Goal: Transaction & Acquisition: Purchase product/service

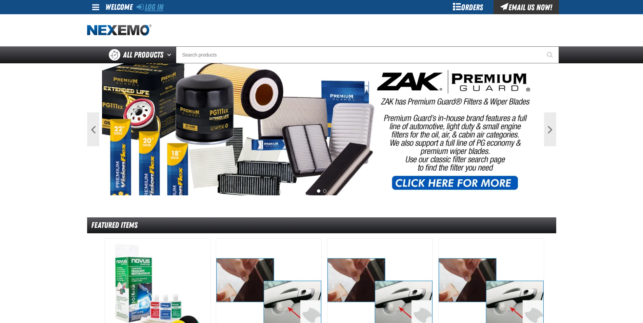
click at [158, 7] on link "Log In" at bounding box center [150, 6] width 27 height 9
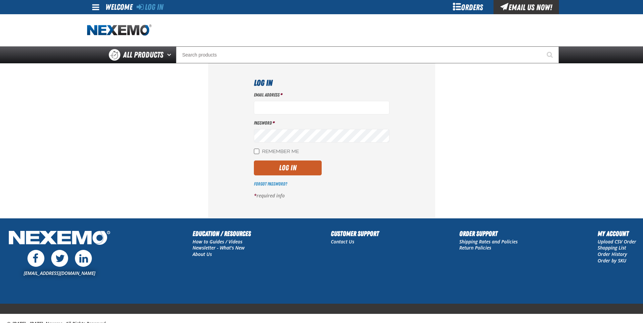
type input "jrocha@capitolchevy.com"
click at [258, 152] on input "Remember Me" at bounding box center [256, 151] width 5 height 5
checkbox input "true"
click at [265, 163] on button "Log In" at bounding box center [288, 168] width 68 height 15
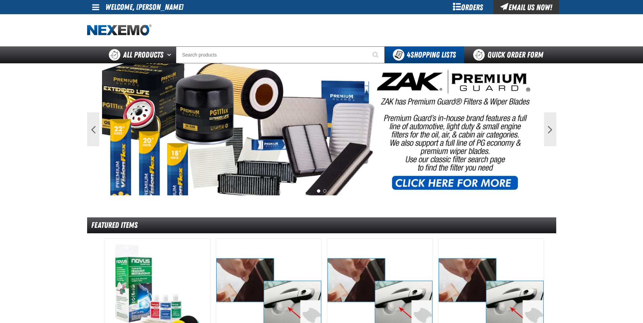
click at [467, 8] on div "Orders" at bounding box center [467, 7] width 51 height 14
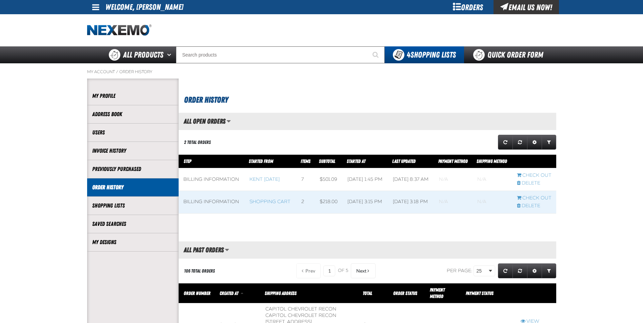
scroll to position [0, 0]
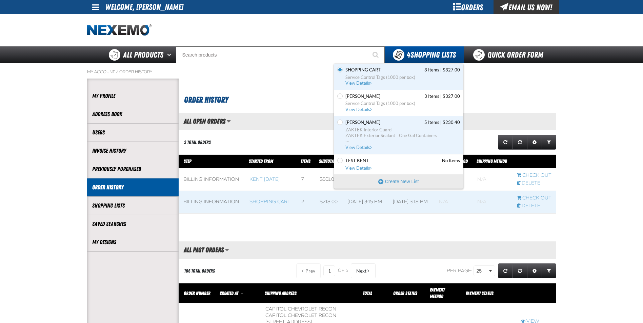
click at [411, 49] on div "4 Shopping Lists" at bounding box center [424, 55] width 63 height 12
click at [352, 84] on span "View Details" at bounding box center [358, 83] width 27 height 5
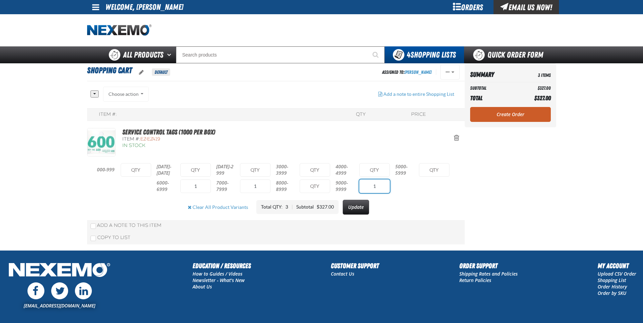
click at [378, 189] on input "1" at bounding box center [374, 187] width 30 height 14
click at [260, 185] on input "1" at bounding box center [255, 187] width 30 height 14
click at [203, 186] on input "1" at bounding box center [195, 187] width 30 height 14
click at [431, 173] on input "text" at bounding box center [434, 170] width 30 height 14
type input "1"
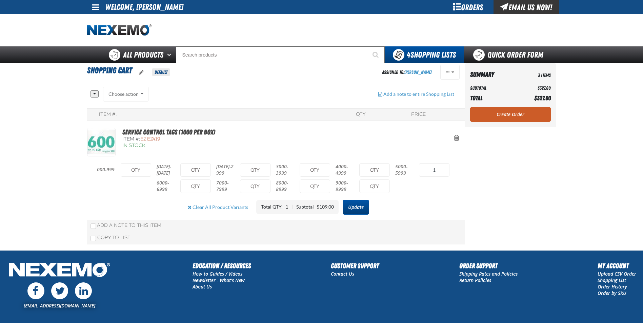
click at [355, 200] on button "Update" at bounding box center [356, 207] width 26 height 15
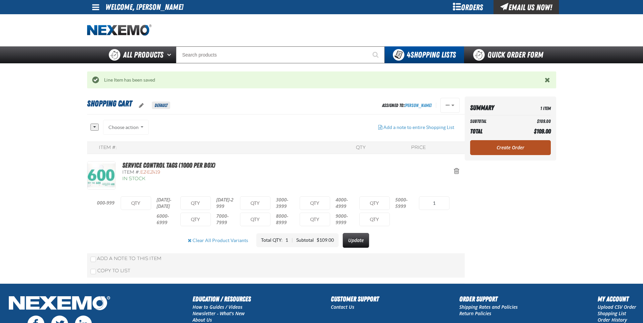
click at [513, 146] on link "Create Order" at bounding box center [510, 147] width 81 height 15
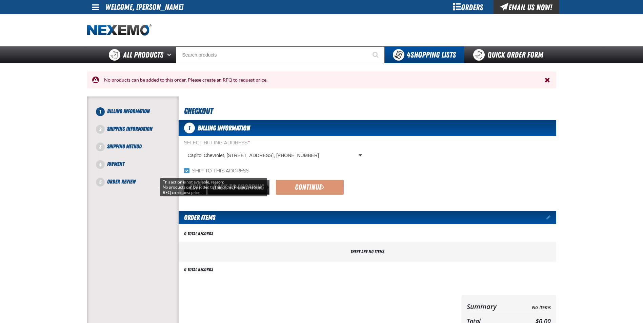
click at [337, 185] on div "Continue" at bounding box center [306, 187] width 73 height 15
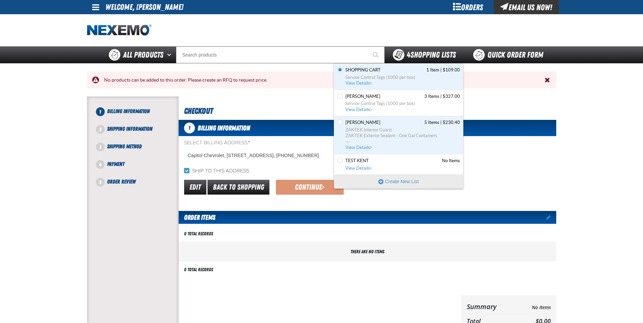
click at [417, 55] on span "4 Shopping Lists" at bounding box center [431, 54] width 49 height 9
click at [367, 100] on link "[PERSON_NAME] 3 Items | $327.00 Service Control Tags (1000 per box) View Details" at bounding box center [402, 103] width 116 height 19
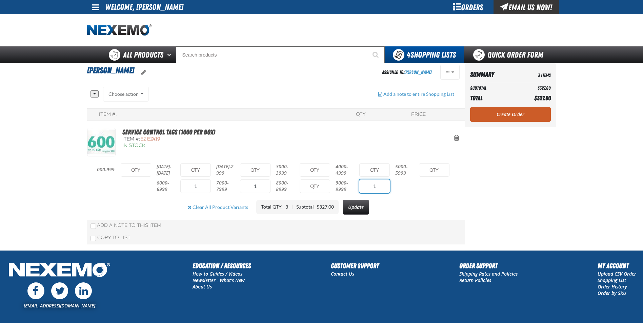
click at [379, 190] on input "1" at bounding box center [374, 187] width 30 height 14
click at [265, 188] on input "1" at bounding box center [255, 187] width 30 height 14
click at [194, 188] on input "1" at bounding box center [195, 187] width 30 height 14
click at [200, 187] on input "1" at bounding box center [195, 187] width 30 height 14
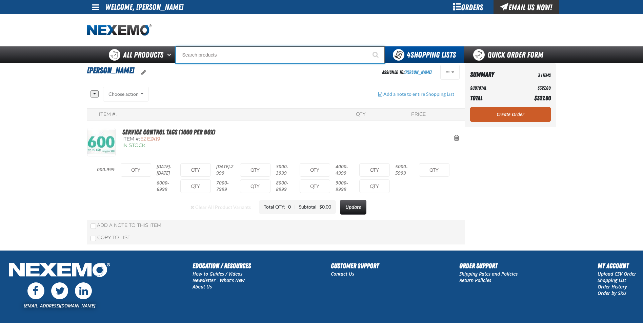
click at [205, 52] on input "Search" at bounding box center [280, 54] width 209 height 17
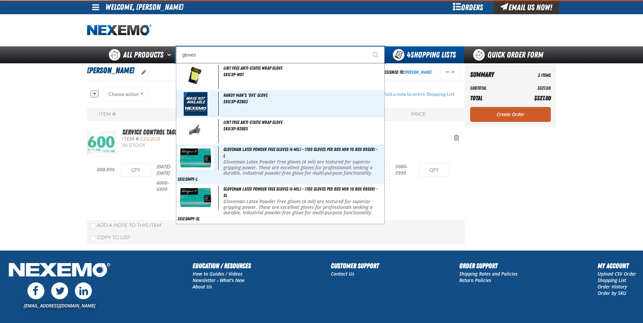
type input "gloves"
click at [368, 46] on button "Start Searching" at bounding box center [376, 54] width 17 height 17
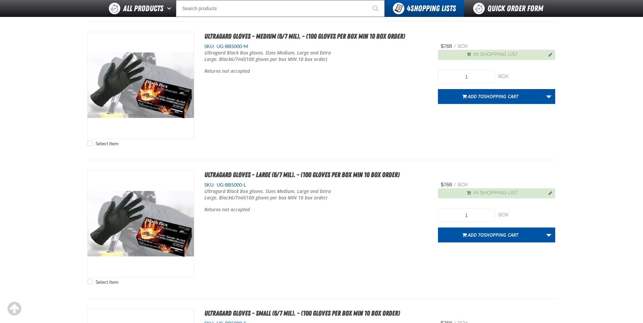
scroll to position [813, 0]
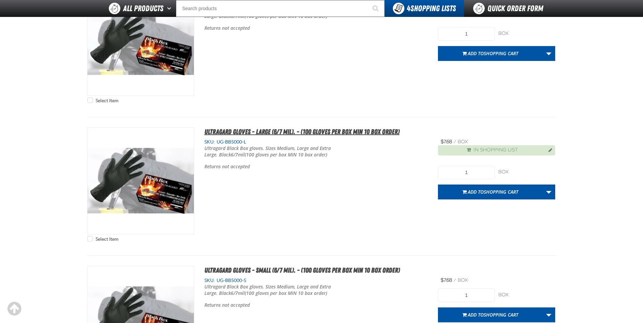
click at [274, 129] on span "Ultragard gloves - Large (6/7 mil). - (100 gloves per box MIN 10 box order)" at bounding box center [301, 132] width 195 height 8
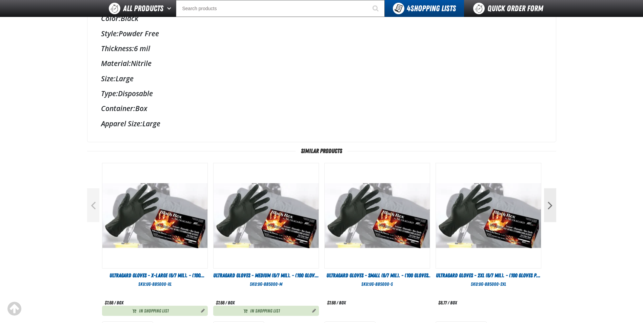
scroll to position [373, 0]
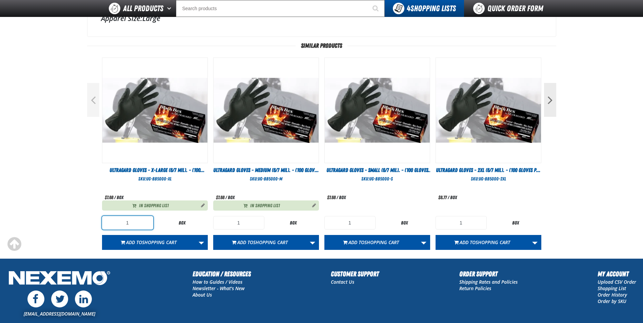
click at [141, 220] on input "1" at bounding box center [127, 223] width 51 height 14
type input "5"
click at [249, 223] on input "1" at bounding box center [238, 223] width 51 height 14
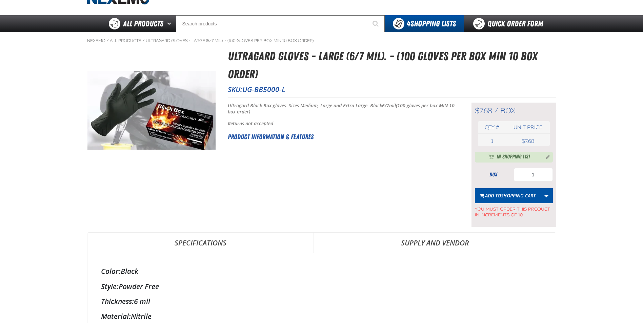
scroll to position [0, 0]
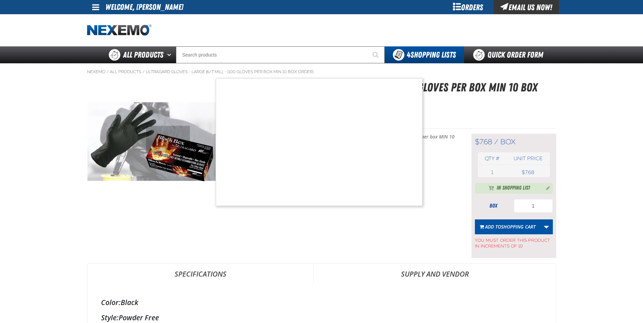
type input "5"
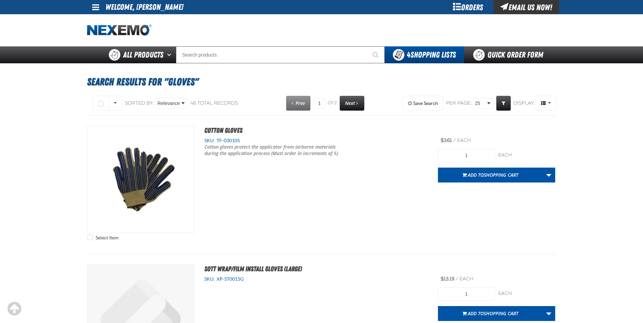
scroll to position [813, 0]
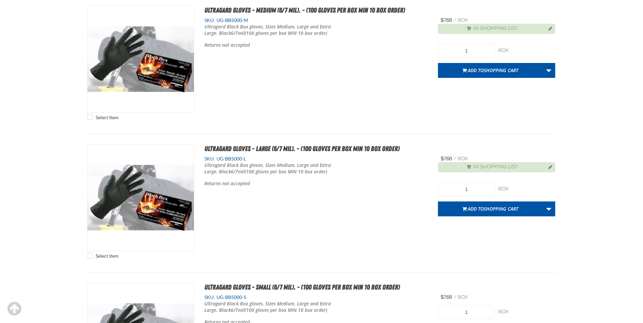
click at [225, 161] on span "UG-BB5000-L" at bounding box center [230, 158] width 31 height 5
click at [230, 157] on span "UG-BB5000-L" at bounding box center [230, 158] width 31 height 5
click at [221, 148] on span "Ultragard gloves - Large (6/7 mil). - (100 gloves per box MIN 10 box order)" at bounding box center [301, 149] width 195 height 8
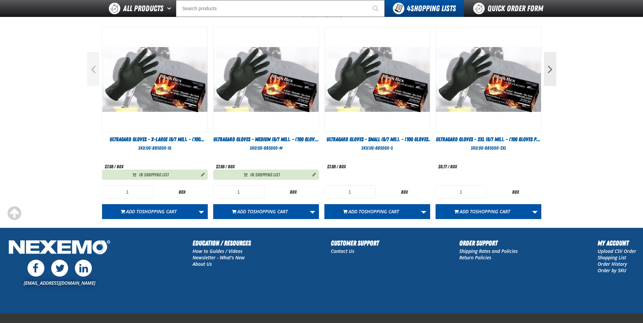
scroll to position [407, 0]
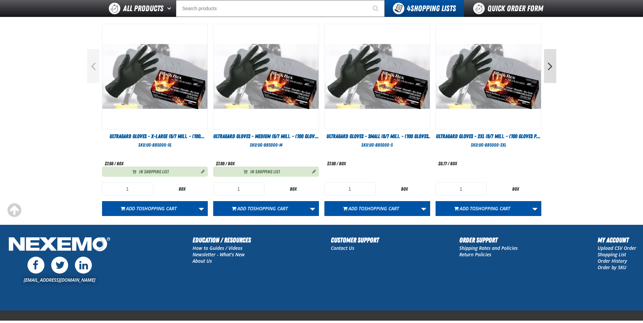
click at [547, 71] on button "Next" at bounding box center [550, 66] width 12 height 34
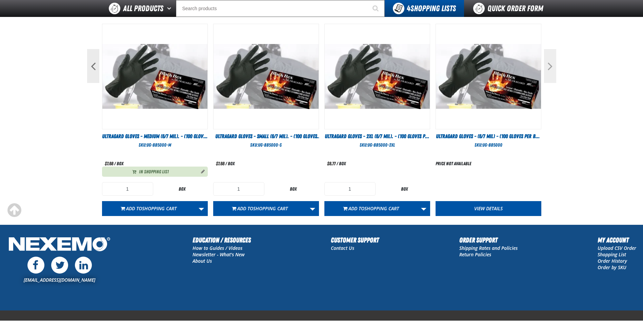
click at [547, 71] on button "Next" at bounding box center [550, 66] width 12 height 34
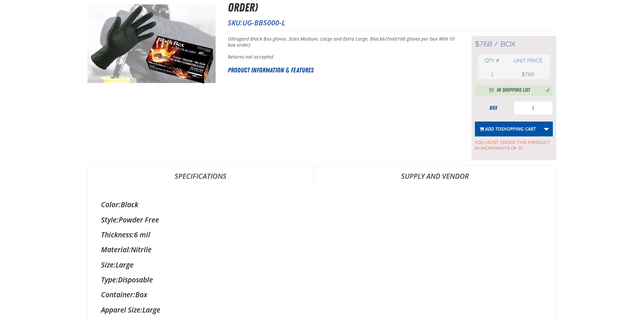
scroll to position [0, 0]
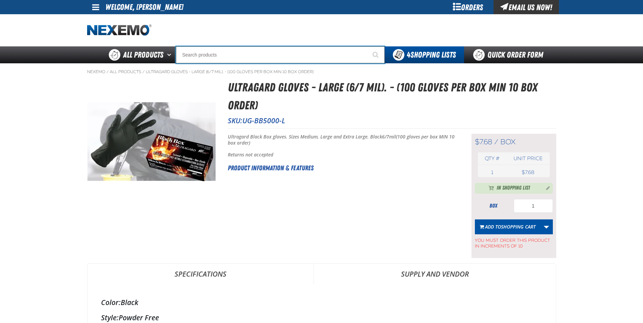
click at [195, 55] on input "Search" at bounding box center [280, 54] width 209 height 17
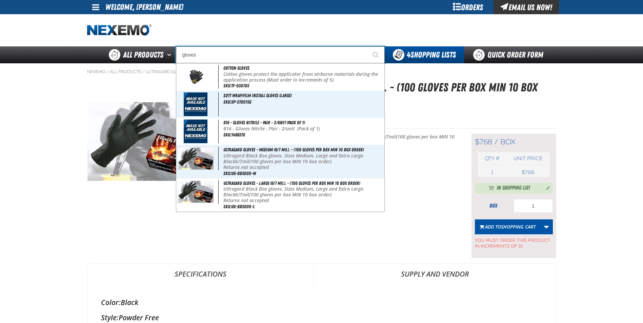
type input "gloves"
click at [368, 46] on button "Start Searching" at bounding box center [376, 54] width 17 height 17
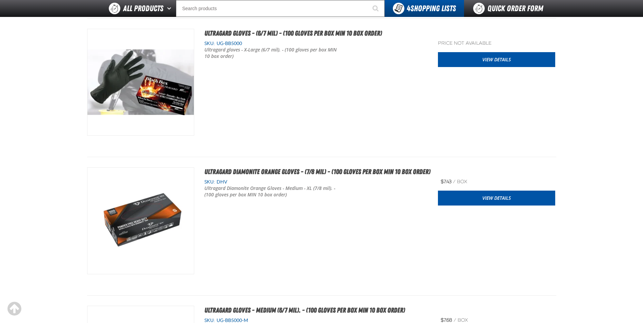
scroll to position [440, 0]
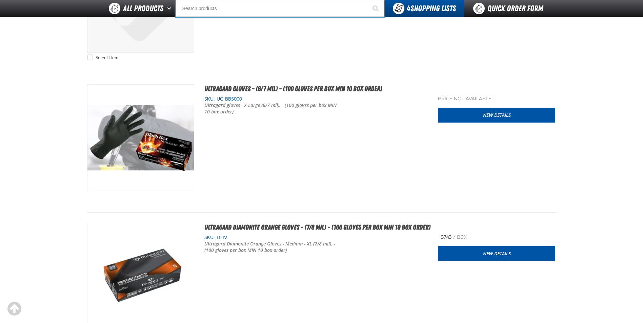
click at [222, 13] on input "Search" at bounding box center [280, 8] width 209 height 17
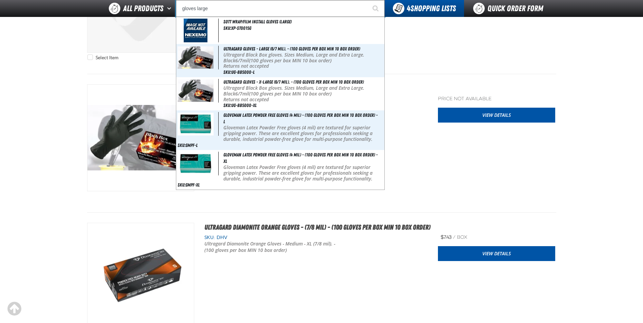
type input "gloves large"
click at [368, 0] on button "Start Searching" at bounding box center [376, 8] width 17 height 17
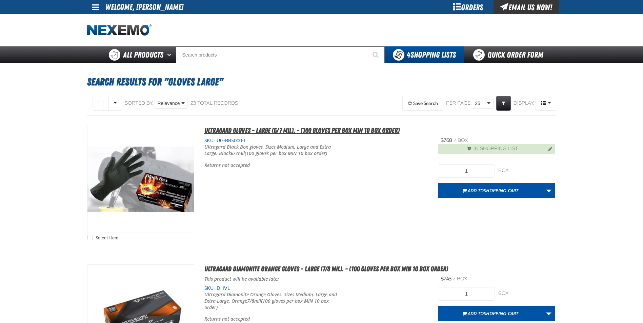
click at [229, 132] on span "Ultragard gloves - Large (6/7 mil). - (100 gloves per box MIN 10 box order)" at bounding box center [301, 130] width 195 height 8
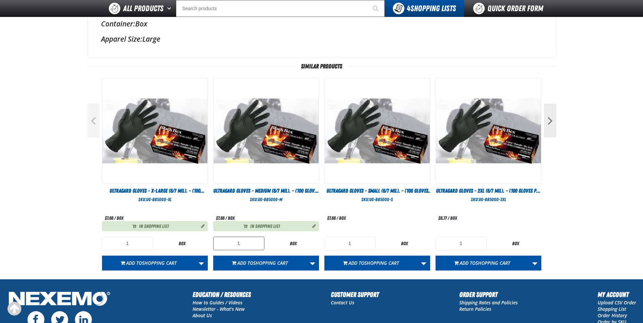
scroll to position [438, 0]
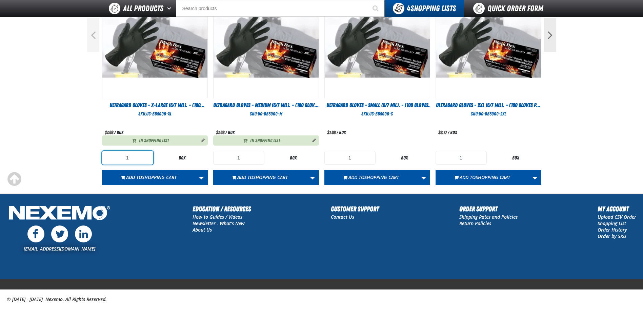
click at [149, 159] on input "1" at bounding box center [127, 158] width 51 height 14
type input "10"
click at [248, 158] on input "1" at bounding box center [238, 158] width 51 height 14
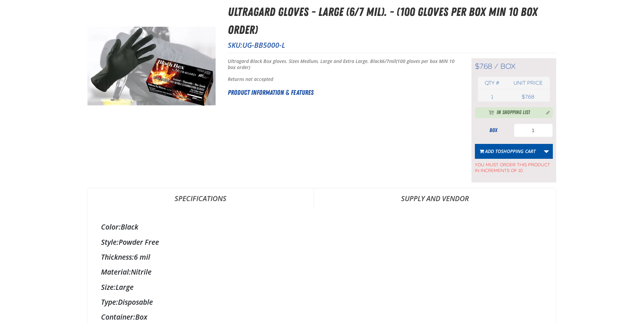
scroll to position [0, 0]
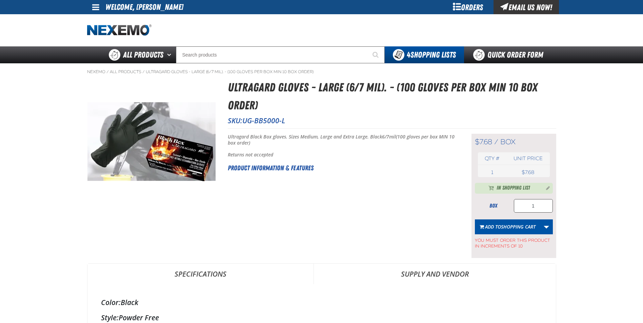
type input "5"
click at [543, 205] on input "1" at bounding box center [533, 206] width 39 height 14
type input "10"
click at [518, 228] on span "Shopping Cart" at bounding box center [518, 227] width 35 height 6
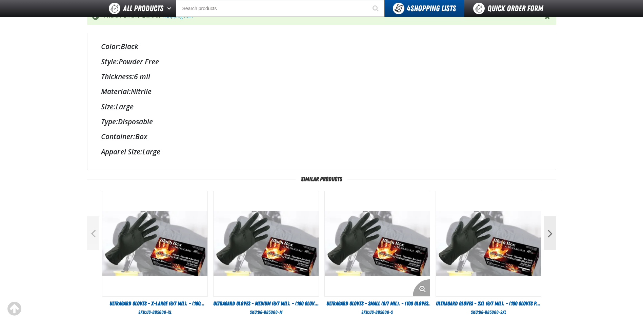
scroll to position [373, 0]
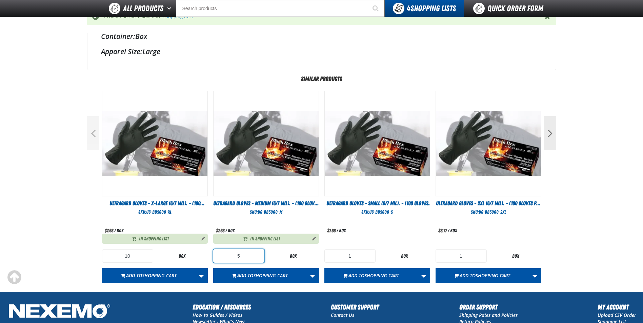
click at [251, 251] on input "5" at bounding box center [238, 256] width 51 height 14
type input "1"
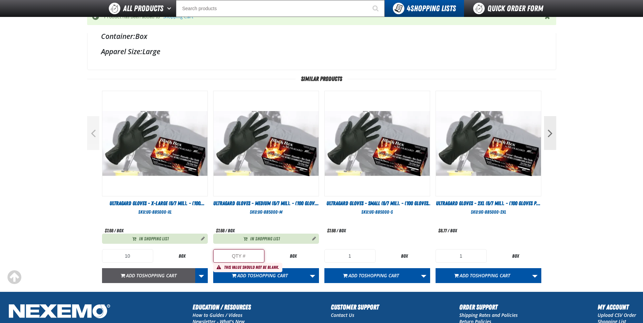
click at [143, 277] on span "Shopping Cart" at bounding box center [159, 275] width 35 height 6
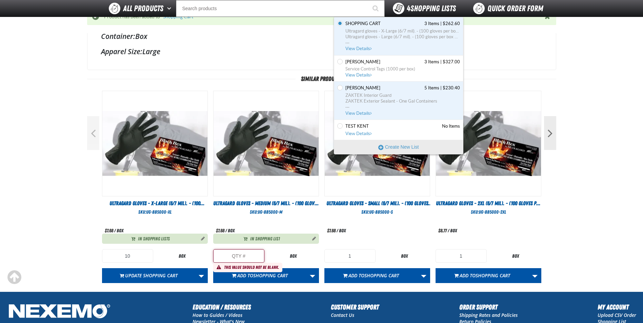
click at [408, 9] on strong "4" at bounding box center [409, 8] width 4 height 9
click at [369, 25] on span "Shopping Cart" at bounding box center [362, 24] width 35 height 6
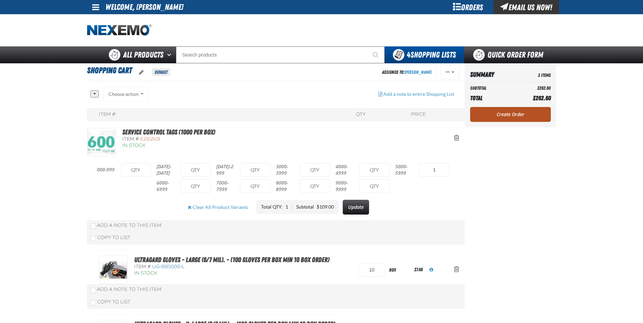
click at [513, 114] on link "Create Order" at bounding box center [510, 114] width 81 height 15
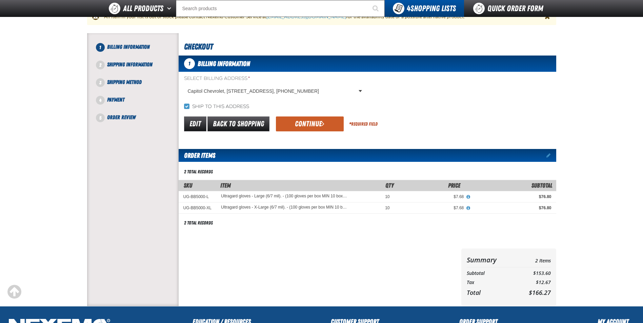
scroll to position [68, 0]
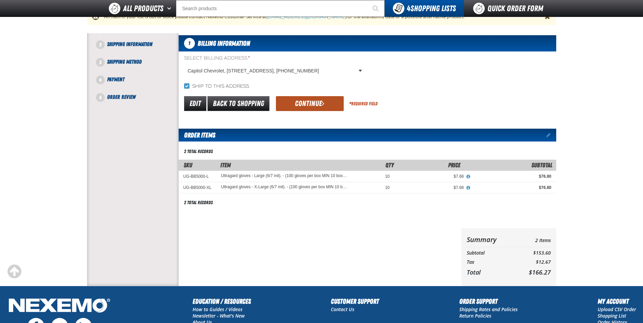
click at [299, 107] on button "Continue" at bounding box center [310, 103] width 68 height 15
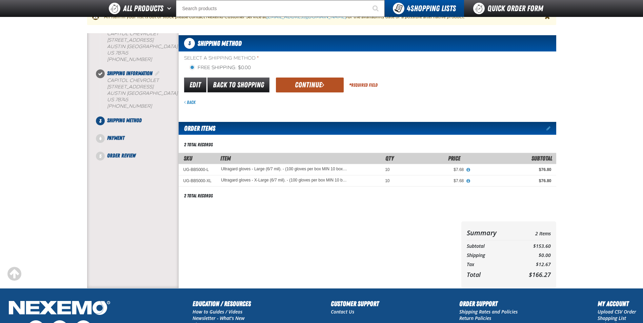
click at [300, 89] on button "Continue" at bounding box center [310, 85] width 68 height 15
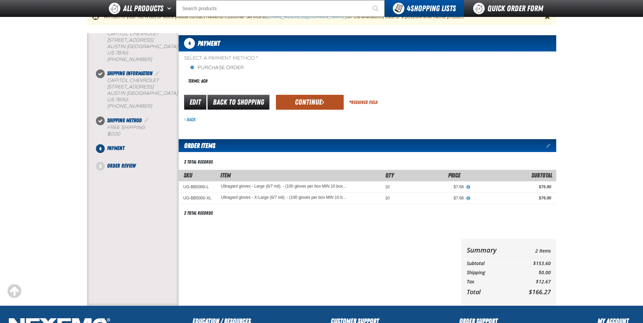
click at [301, 105] on button "Continue" at bounding box center [310, 102] width 68 height 15
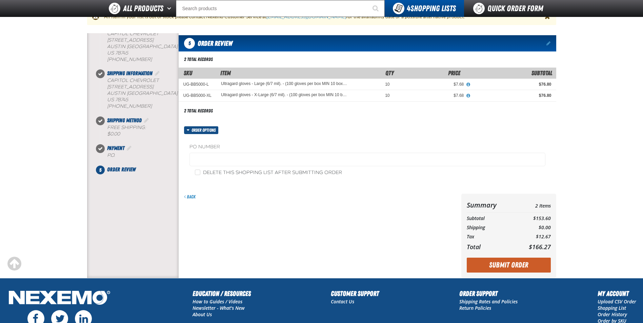
click at [500, 257] on div "Summary 2 Items Subtotal $153.60 Shipping $0.00 Tax $12.67 Total $166.27" at bounding box center [508, 236] width 95 height 84
click at [497, 262] on button "Submit Order" at bounding box center [509, 265] width 84 height 15
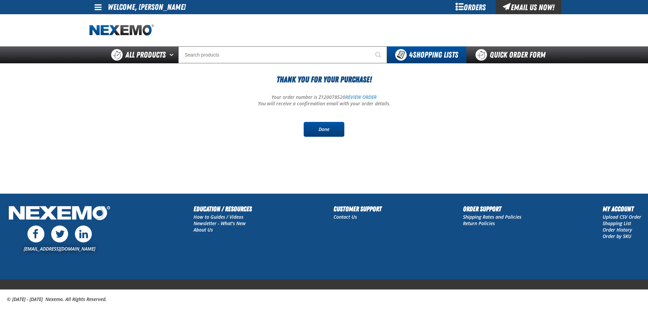
click at [318, 135] on link "Done" at bounding box center [324, 129] width 41 height 15
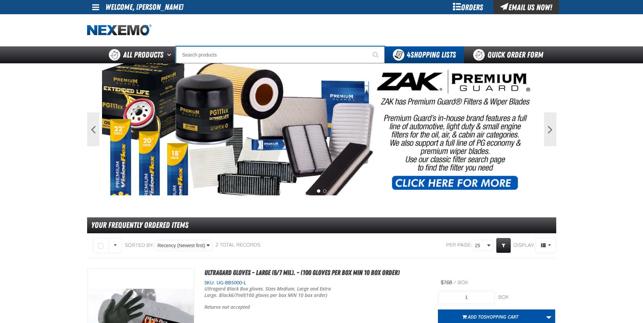
drag, startPoint x: 220, startPoint y: 57, endPoint x: 221, endPoint y: 53, distance: 3.5
click at [220, 56] on input "Search" at bounding box center [280, 54] width 209 height 17
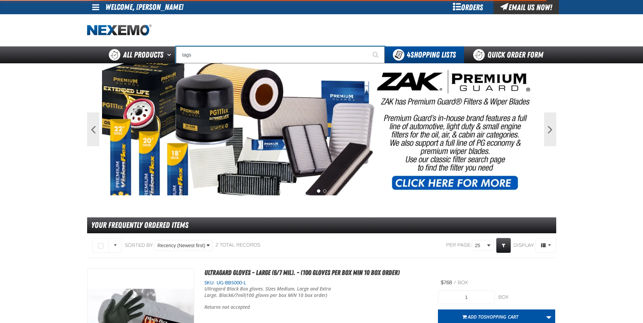
type input "tags"
click at [368, 46] on button "Start Searching" at bounding box center [376, 54] width 17 height 17
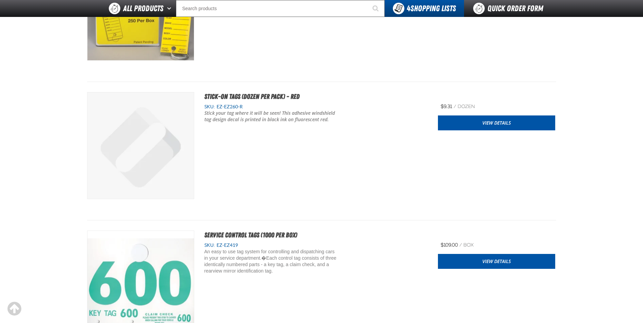
scroll to position [1525, 0]
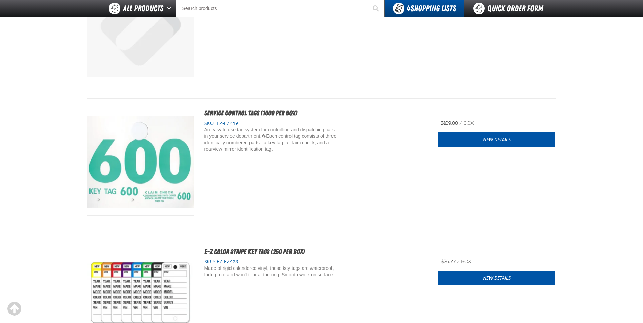
click at [230, 124] on span "EZ-EZ419" at bounding box center [226, 123] width 23 height 5
click at [151, 149] on img "View Details of the Service Control Tags (1000 per box)" at bounding box center [140, 162] width 106 height 106
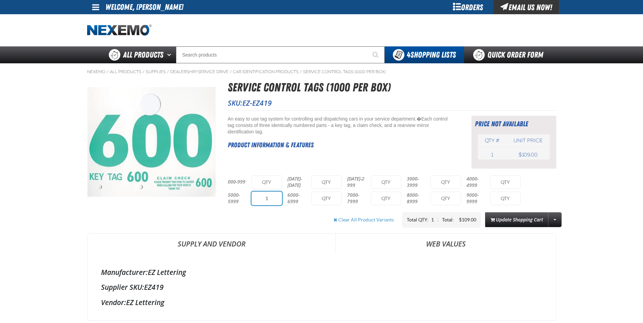
click at [270, 200] on input "1" at bounding box center [266, 199] width 30 height 14
type input "1"
click at [490, 221] on button "Update Shopping Cart" at bounding box center [516, 219] width 63 height 15
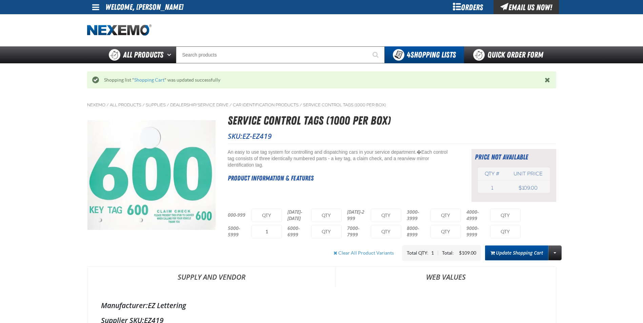
click at [514, 256] on button "Update Shopping Cart" at bounding box center [516, 253] width 63 height 15
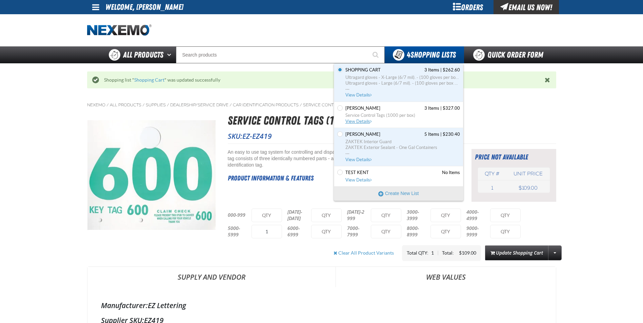
click at [361, 123] on span "View Details" at bounding box center [358, 121] width 27 height 5
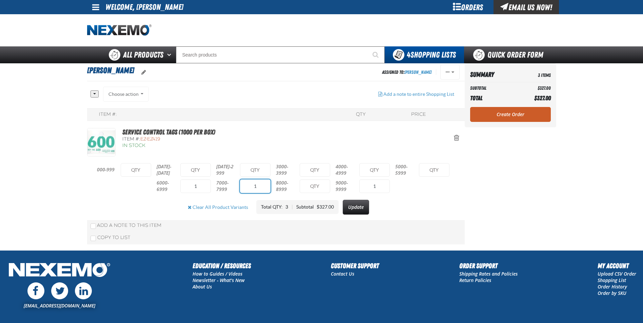
click at [259, 190] on input "1" at bounding box center [255, 187] width 30 height 14
click at [199, 190] on input "1" at bounding box center [195, 187] width 30 height 14
click at [380, 183] on input "1" at bounding box center [374, 187] width 30 height 14
click at [359, 213] on button "Update" at bounding box center [353, 207] width 26 height 15
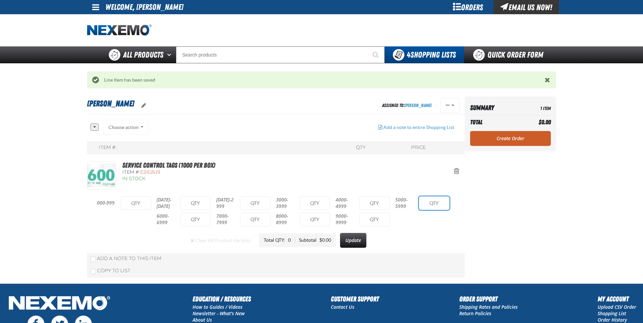
click at [425, 200] on input "text" at bounding box center [434, 203] width 30 height 14
type input "1"
click at [360, 239] on button "Update" at bounding box center [356, 240] width 26 height 15
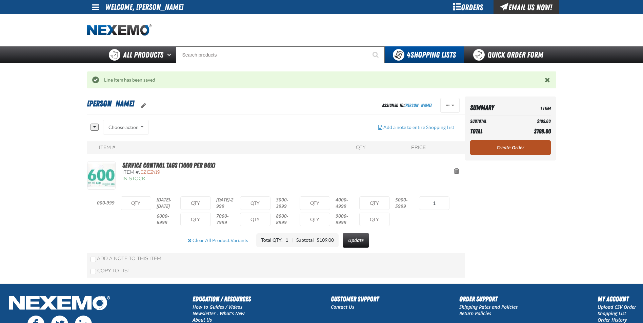
click at [503, 148] on link "Create Order" at bounding box center [510, 147] width 81 height 15
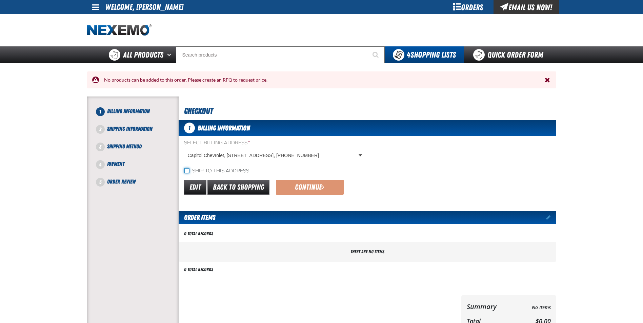
click at [185, 170] on input "Ship to this address" at bounding box center [186, 170] width 5 height 5
checkbox input "true"
click at [546, 78] on span "Close the Notification" at bounding box center [546, 80] width 5 height 7
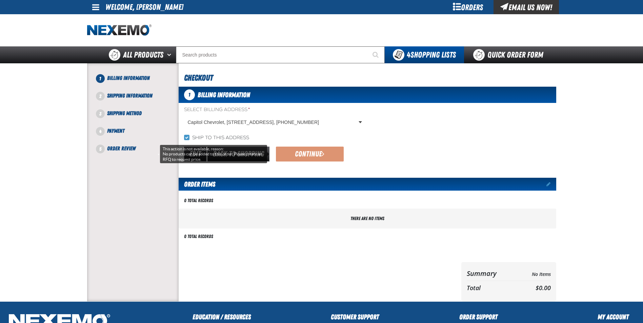
click at [309, 150] on div "Continue" at bounding box center [306, 154] width 73 height 15
click at [371, 142] on form "Select Billing Address * Capitol Chevrolet, 6200 S IH 35 Building B, AUSTIN TX …" at bounding box center [367, 133] width 377 height 55
click at [462, 11] on div "Orders" at bounding box center [467, 7] width 51 height 14
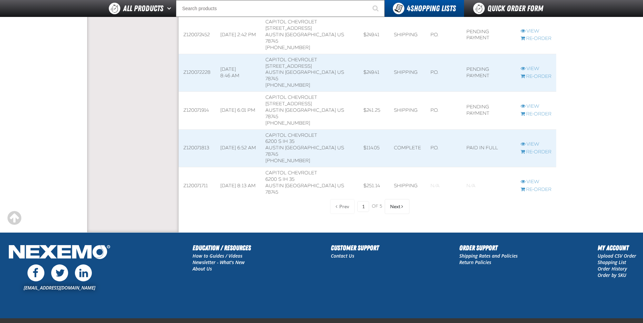
scroll to position [920, 0]
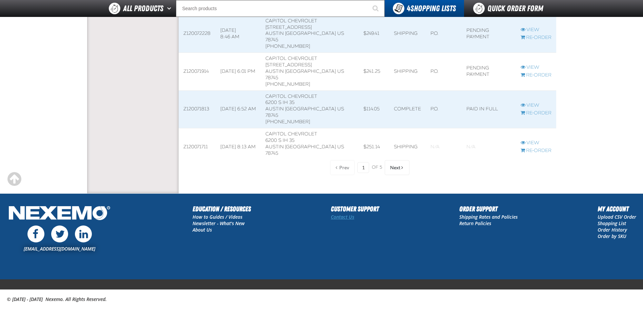
click at [341, 217] on link "Contact Us" at bounding box center [342, 217] width 23 height 6
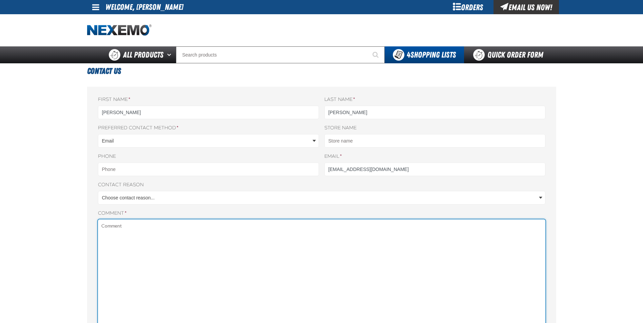
click at [148, 234] on textarea "Comment *" at bounding box center [321, 312] width 447 height 184
type textarea "w"
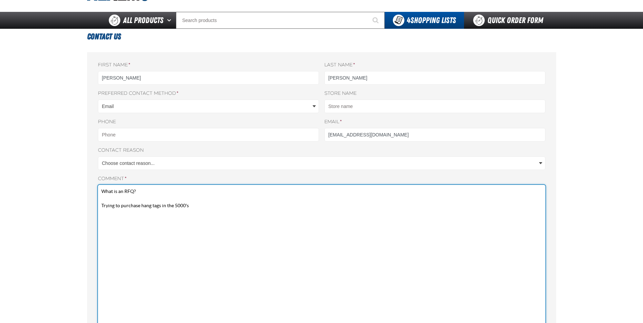
scroll to position [34, 0]
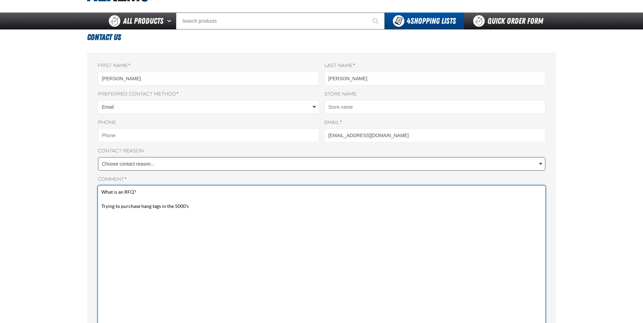
type textarea "What is an RFQ? Trying to purchase hang tags in the 5000's"
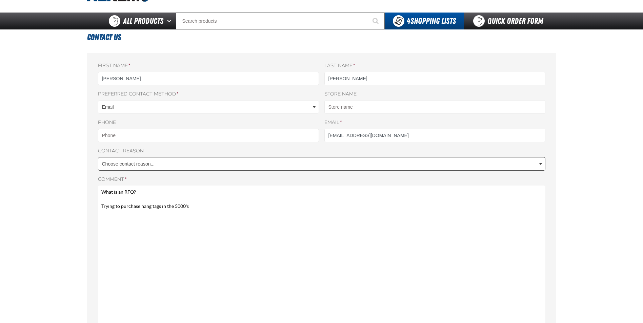
click at [539, 166] on body "Skip to Main Content Staging Site 5.1 Upgrade Site My Account My Account Suppor…" at bounding box center [321, 252] width 643 height 572
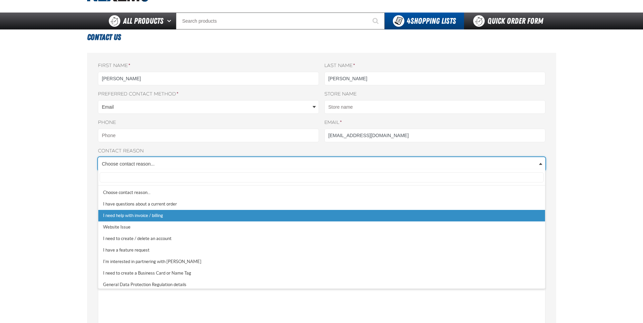
select select "2"
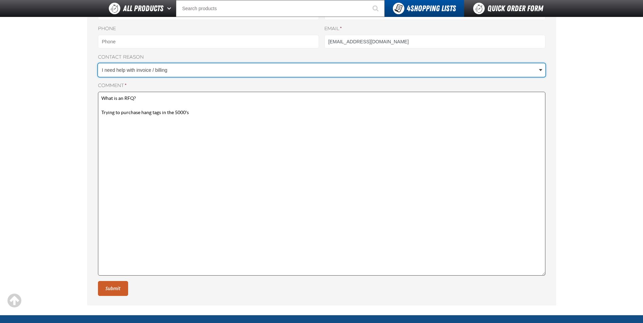
scroll to position [232, 0]
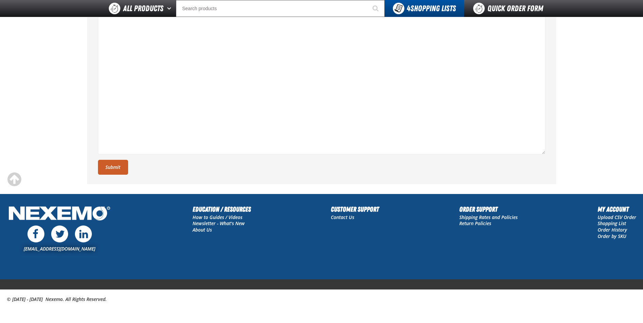
click at [115, 170] on button "Submit" at bounding box center [113, 167] width 30 height 15
